Goal: Information Seeking & Learning: Learn about a topic

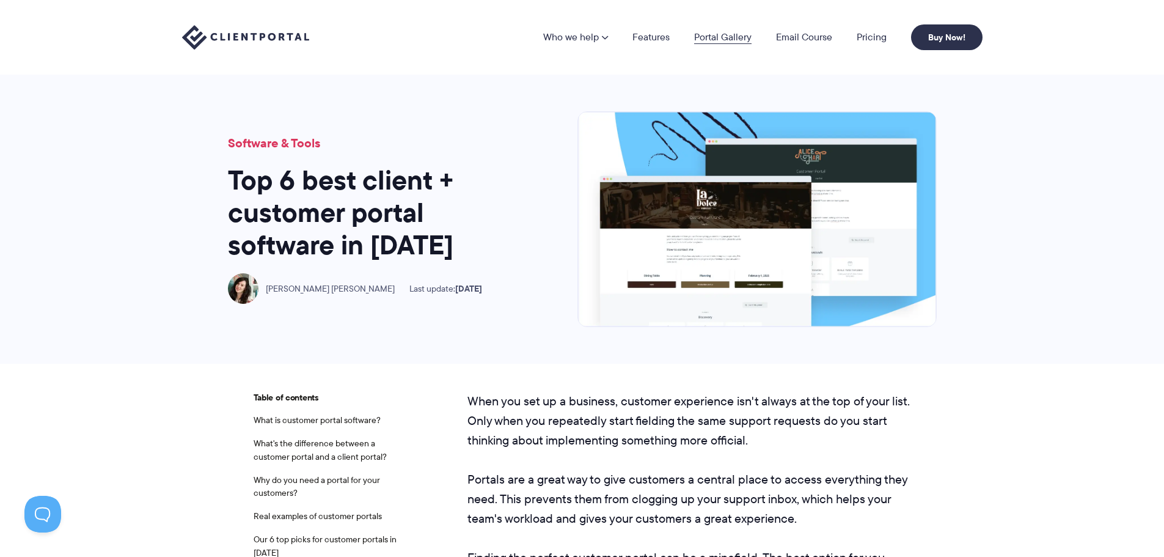
click at [719, 34] on link "Portal Gallery" at bounding box center [722, 37] width 57 height 10
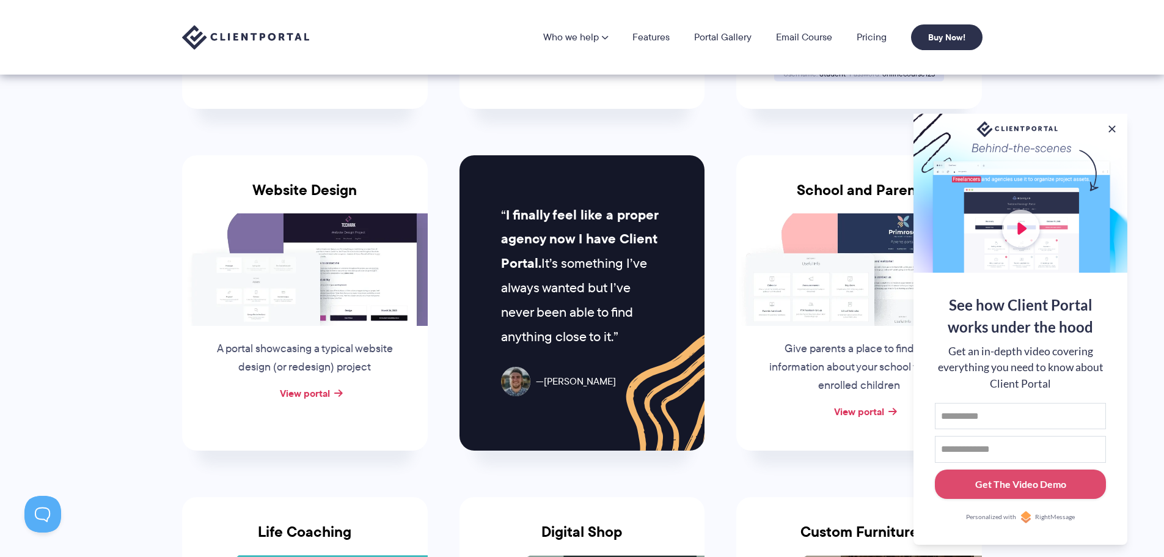
scroll to position [367, 0]
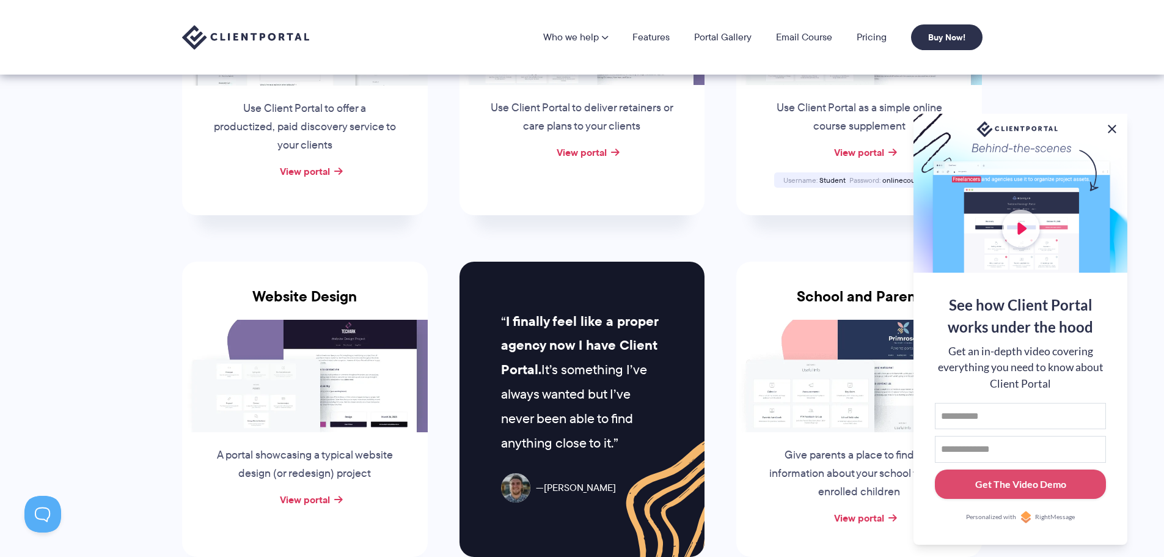
click at [1114, 127] on button at bounding box center [1112, 129] width 15 height 15
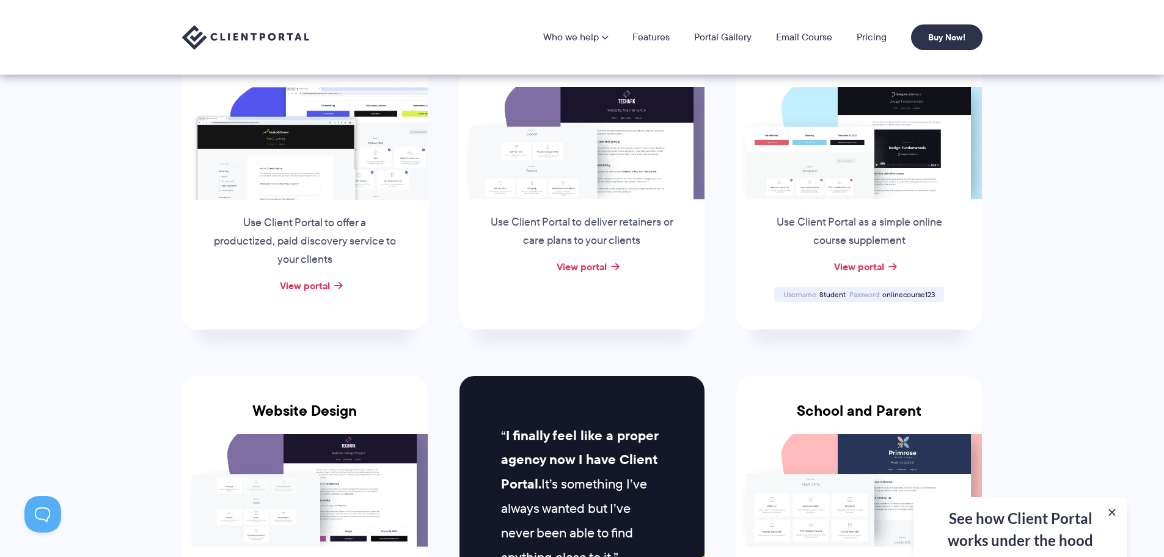
scroll to position [122, 0]
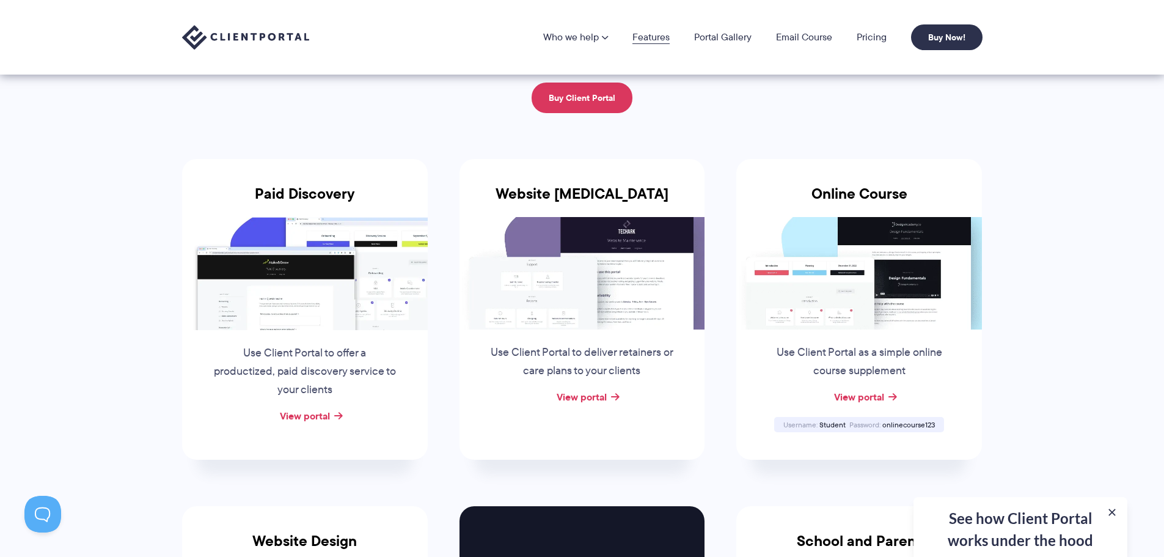
click at [650, 37] on link "Features" at bounding box center [651, 37] width 37 height 10
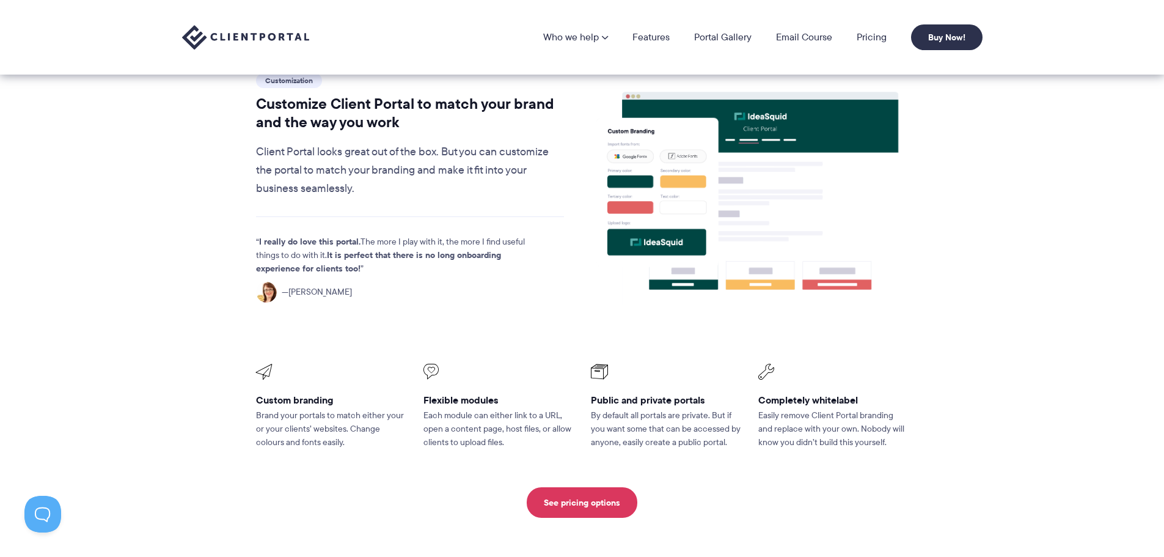
scroll to position [183, 0]
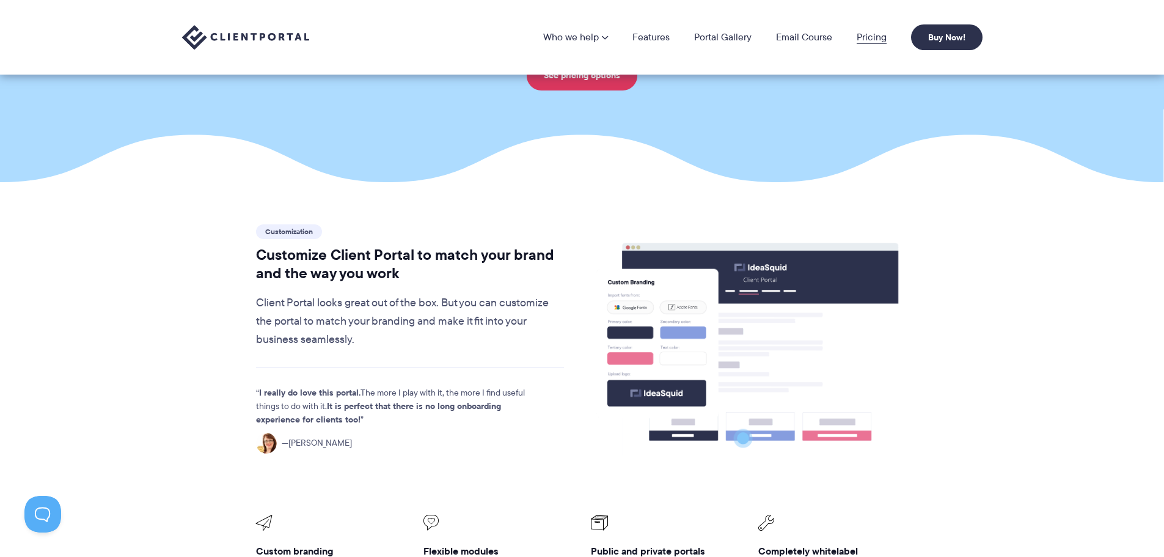
click at [865, 42] on link "Pricing" at bounding box center [872, 37] width 30 height 10
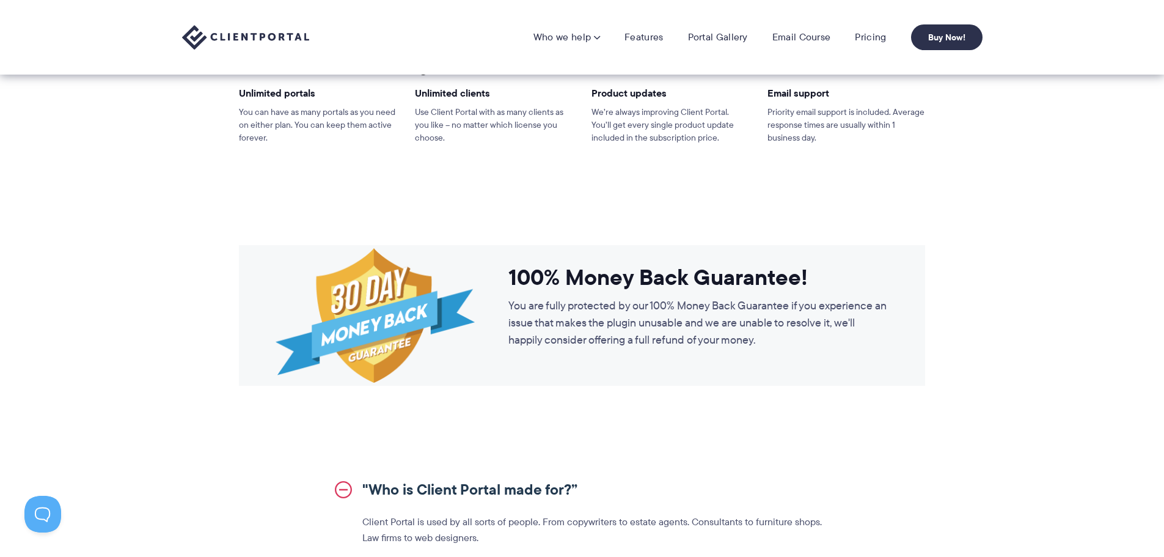
scroll to position [795, 0]
